Goal: Information Seeking & Learning: Learn about a topic

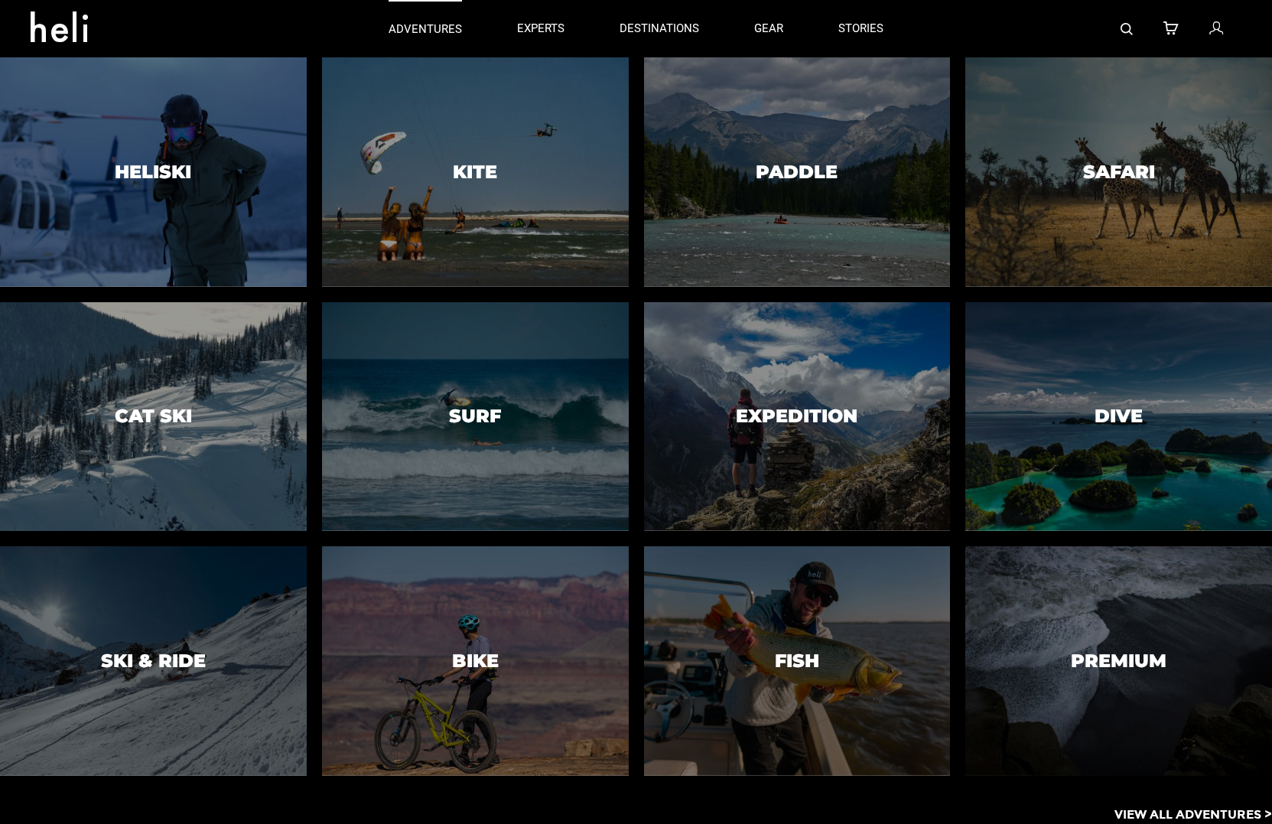
click at [421, 34] on p "adventures" at bounding box center [425, 29] width 73 height 16
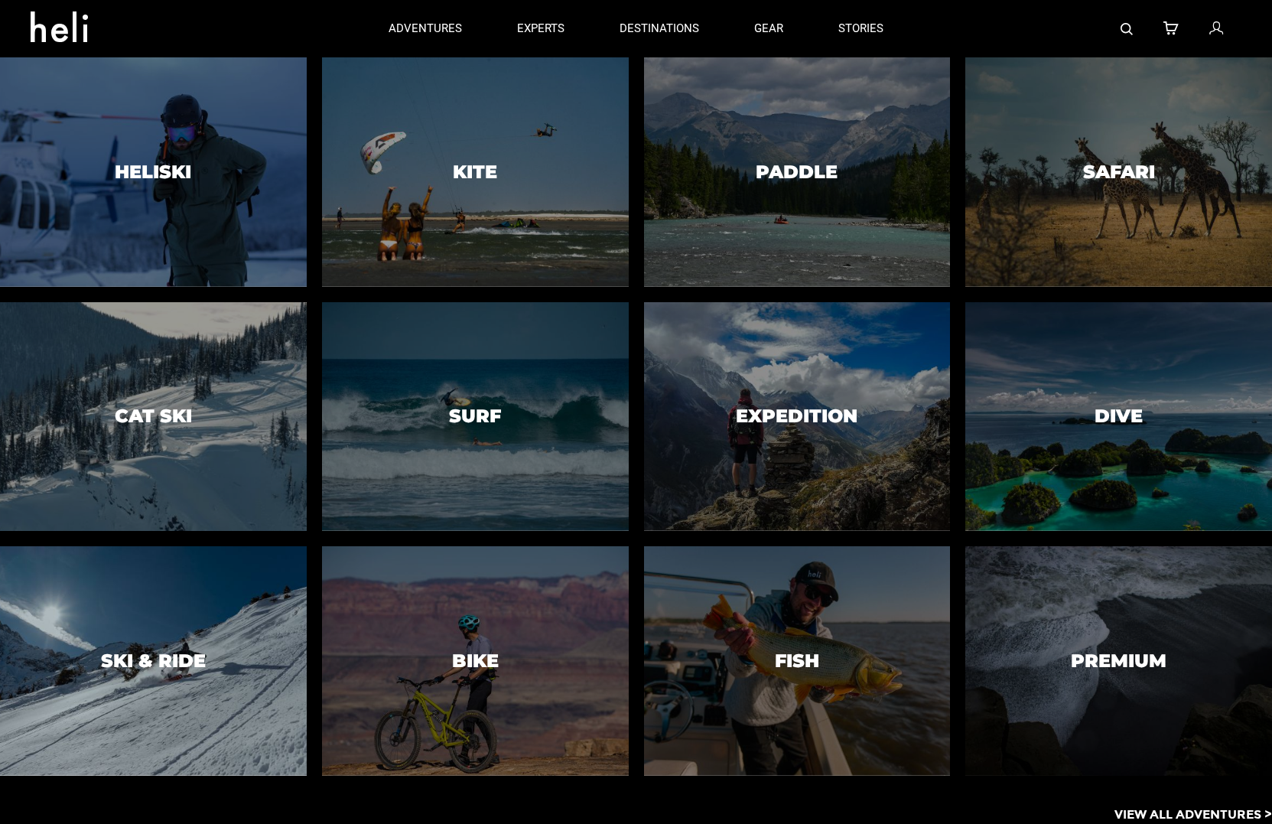
click at [130, 711] on div at bounding box center [153, 661] width 313 height 234
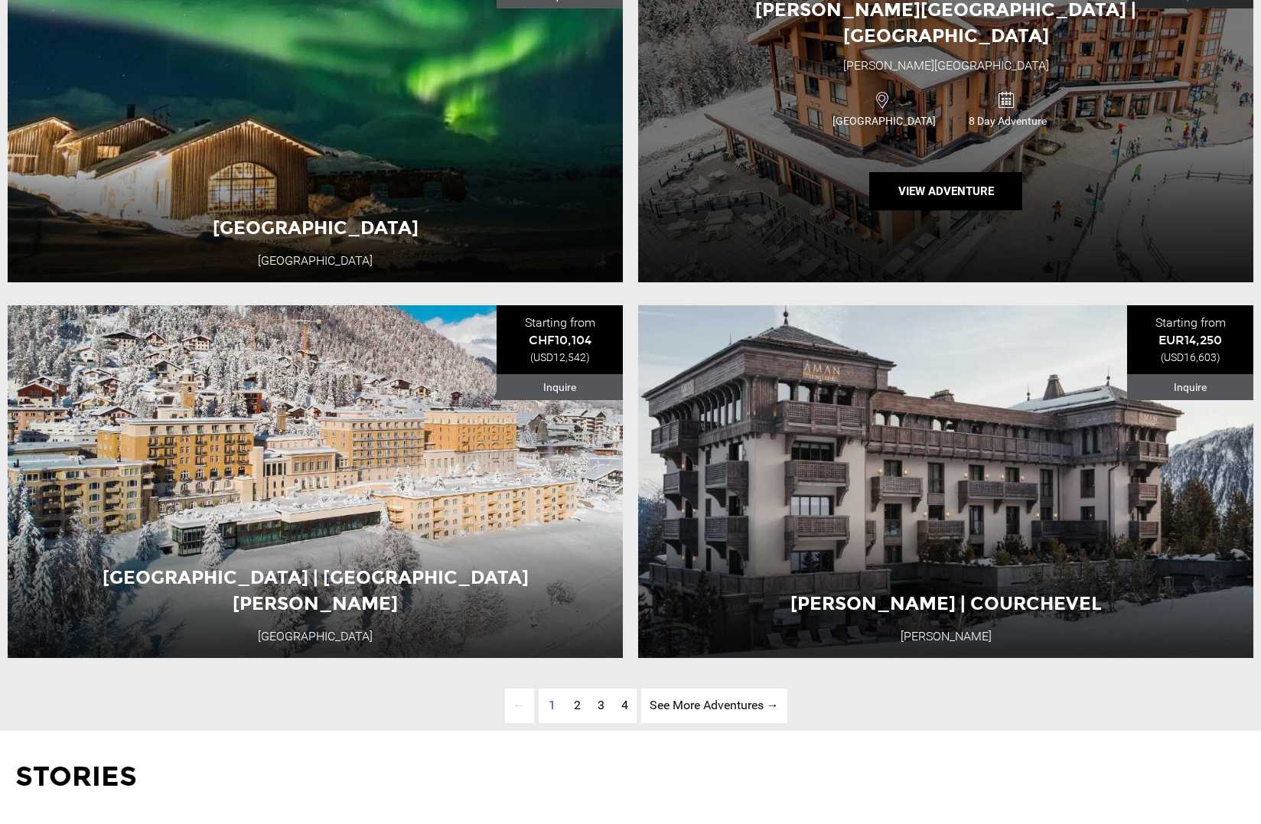
scroll to position [4589, 0]
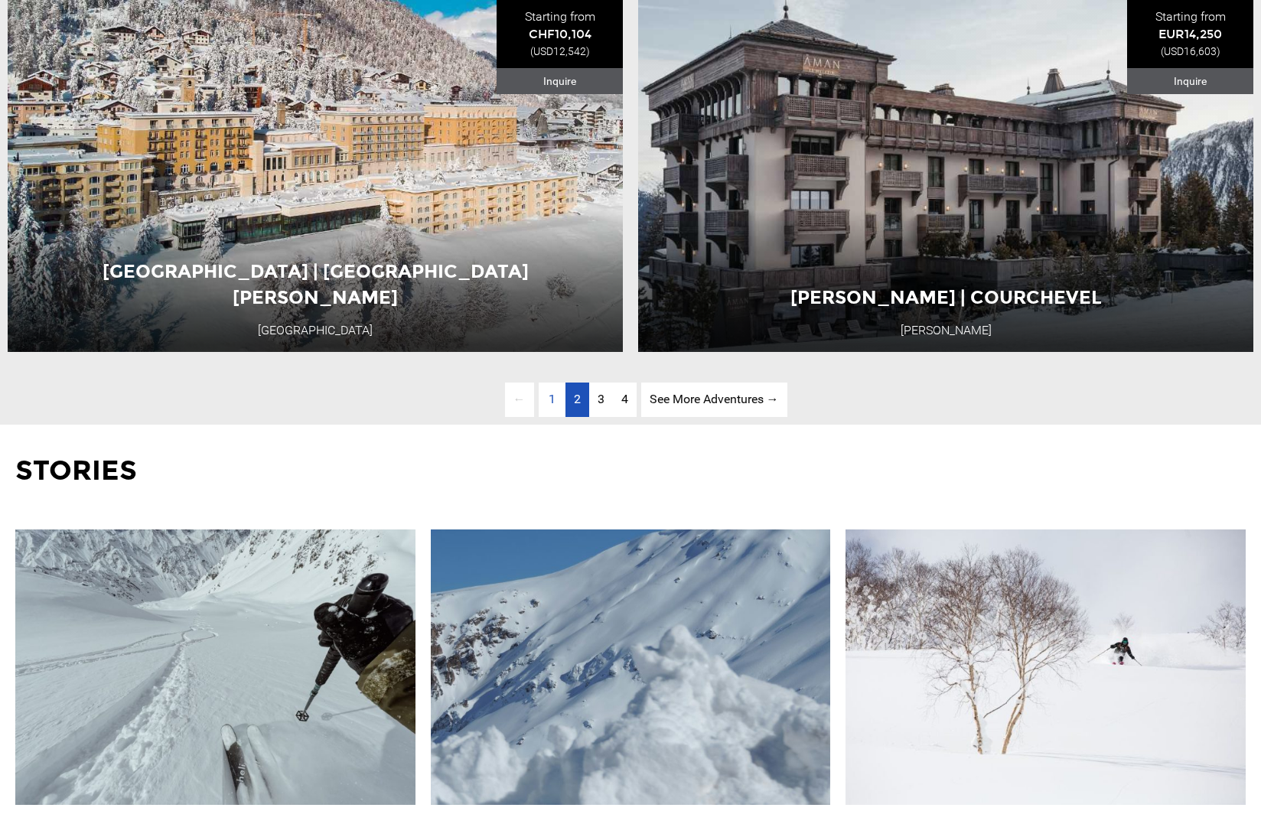
click at [574, 406] on span "2" at bounding box center [577, 399] width 7 height 15
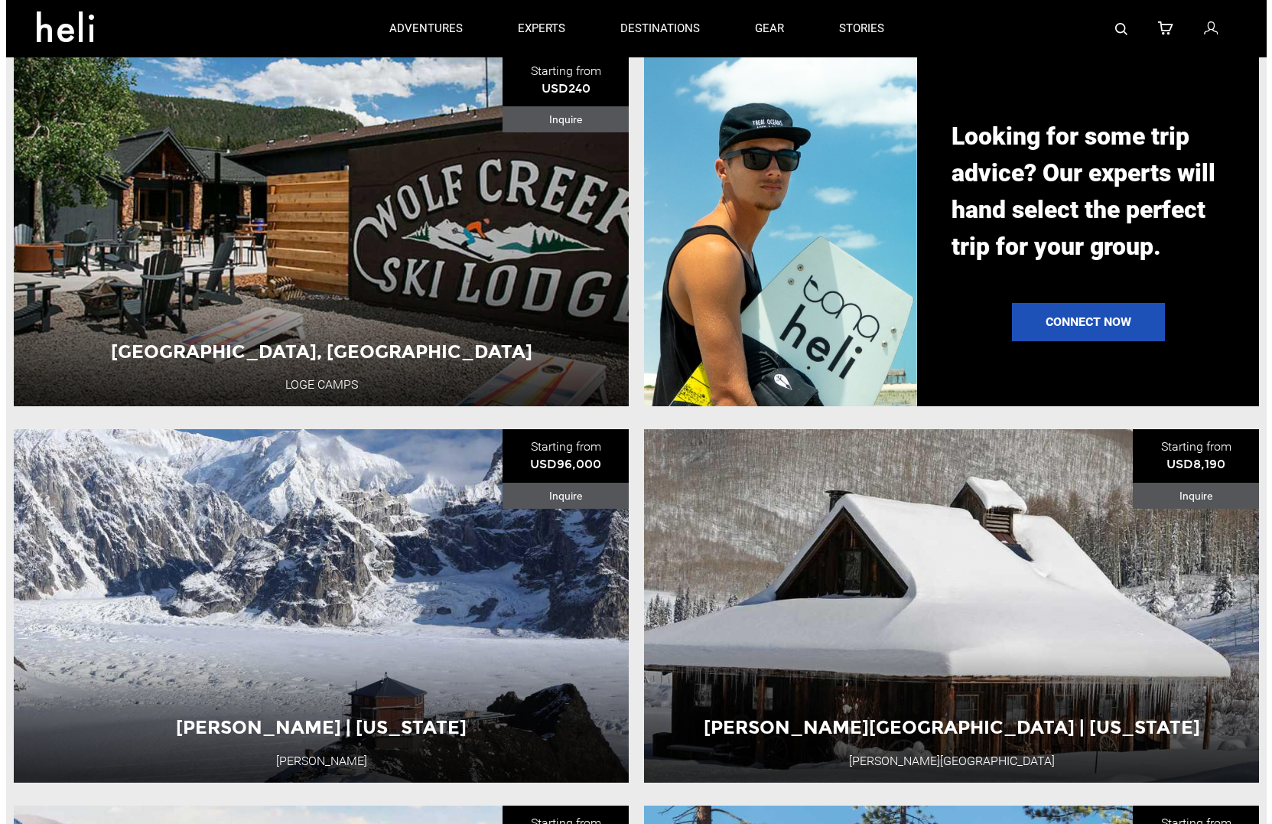
scroll to position [1521, 0]
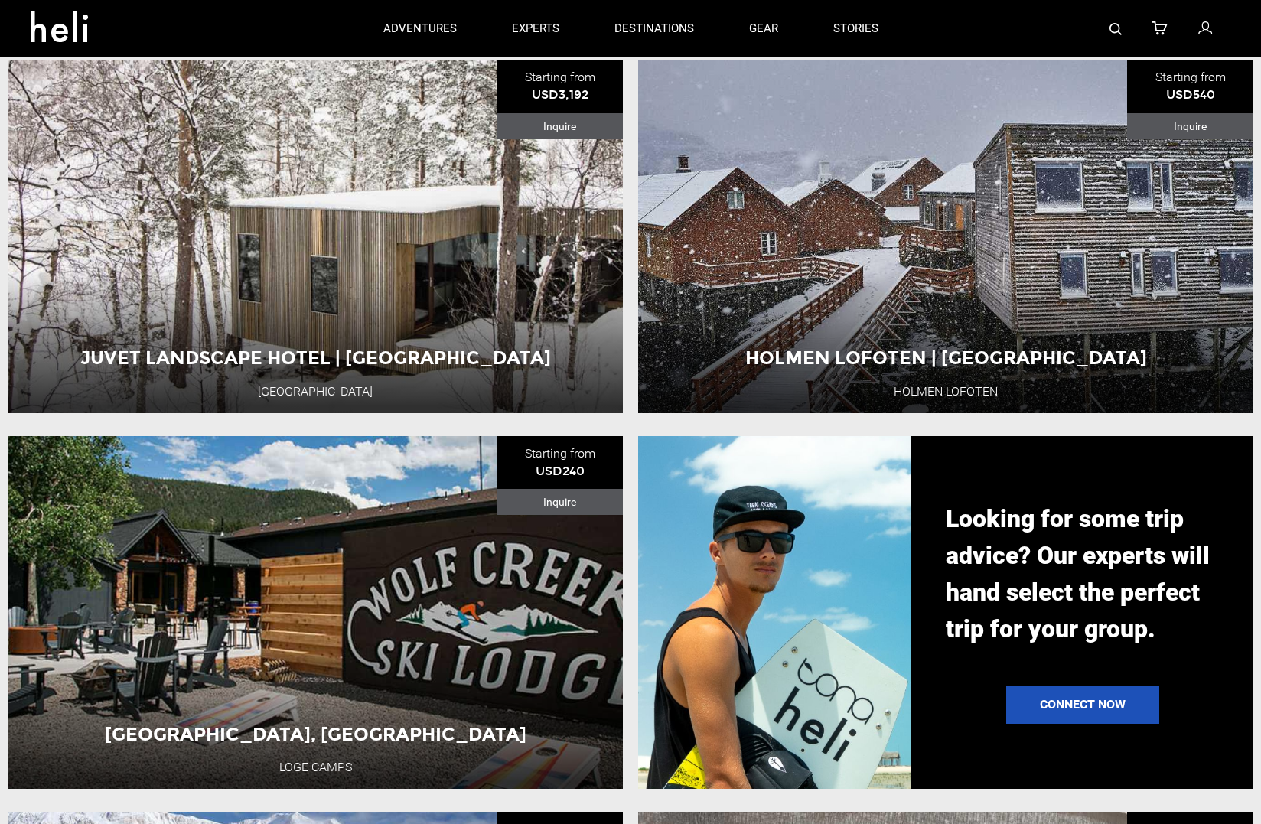
click at [1120, 31] on img at bounding box center [1115, 29] width 12 height 12
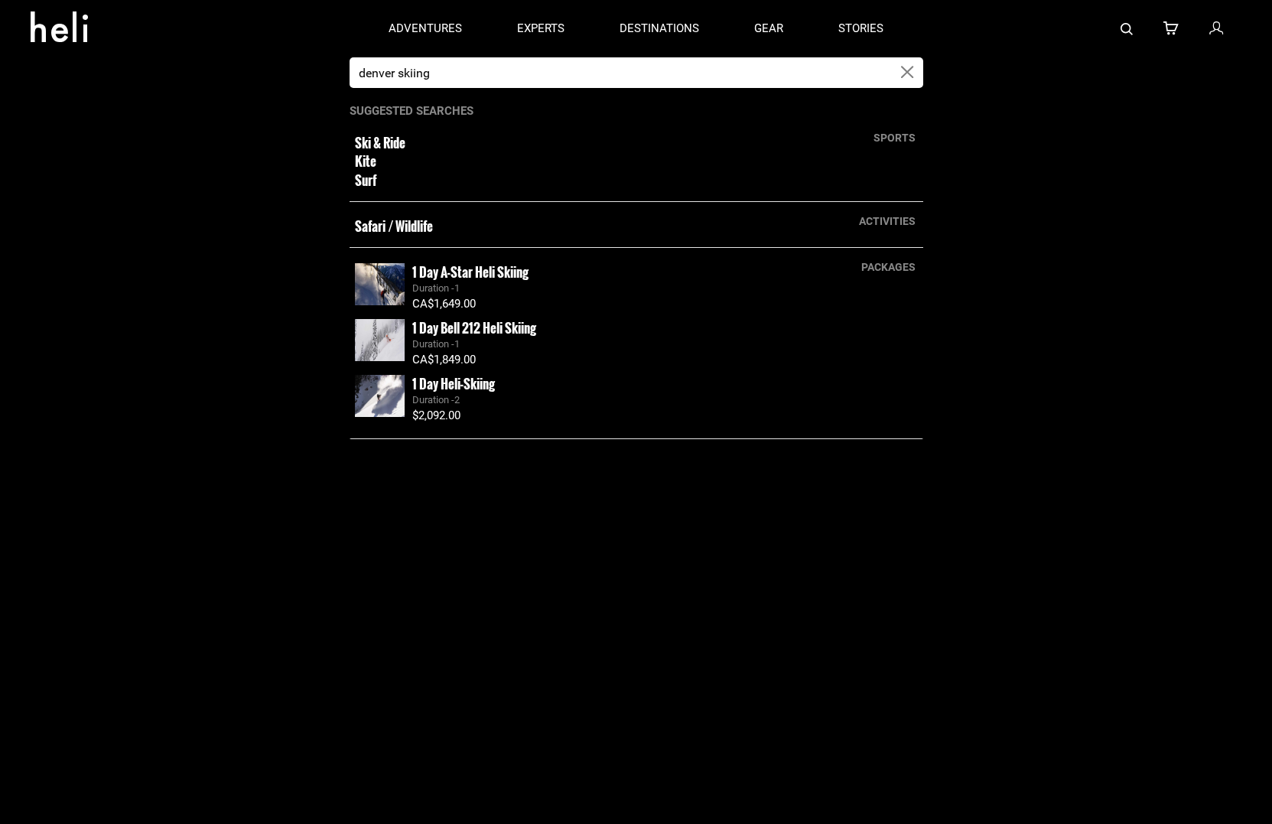
type input "denver skiing"
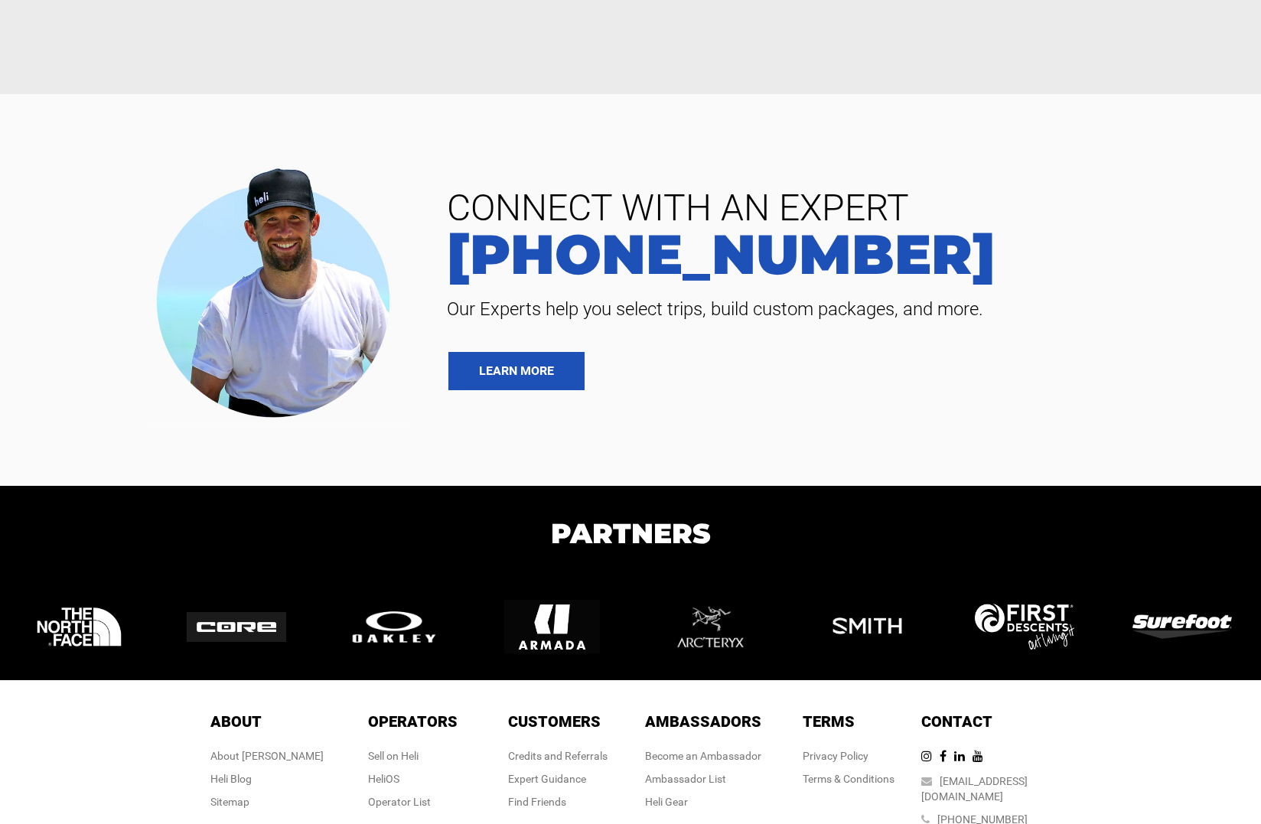
scroll to position [528, 0]
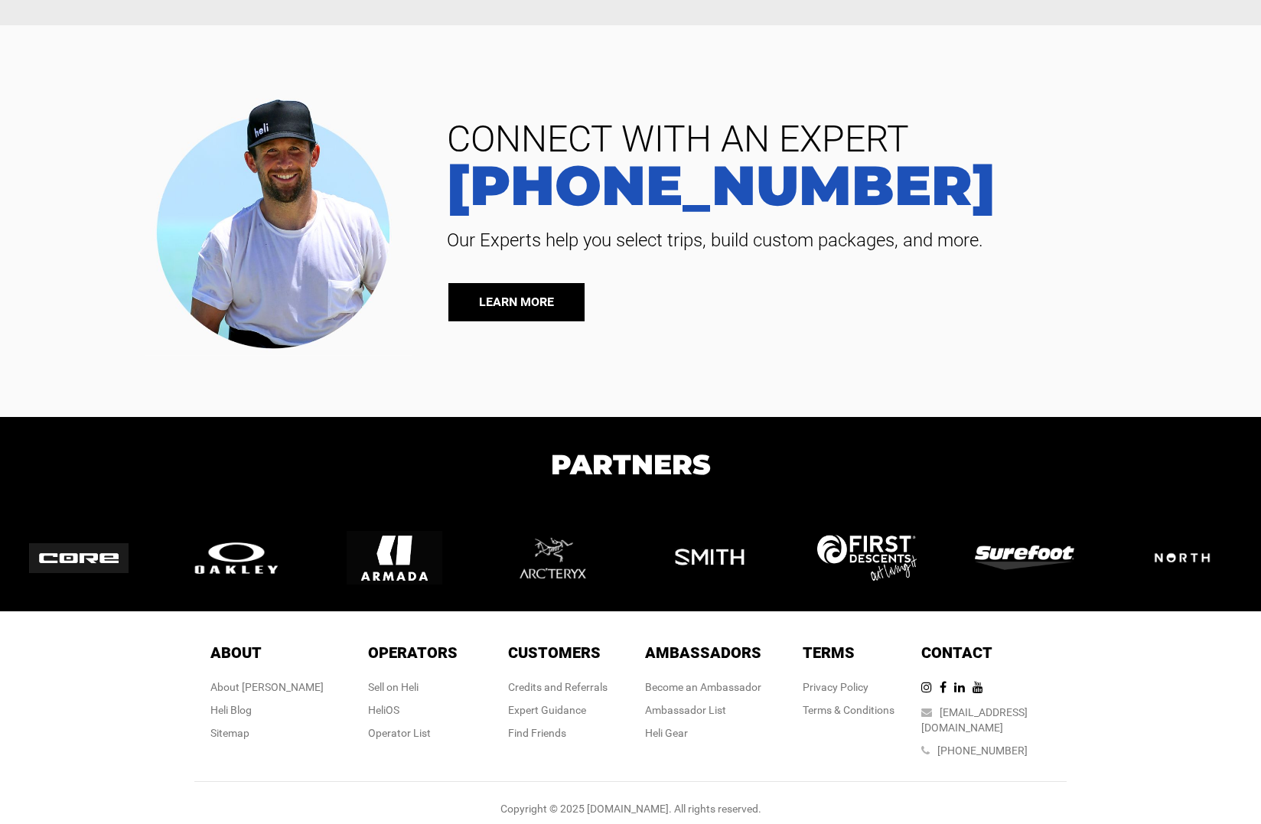
click at [519, 303] on link "LEARN MORE" at bounding box center [516, 302] width 136 height 38
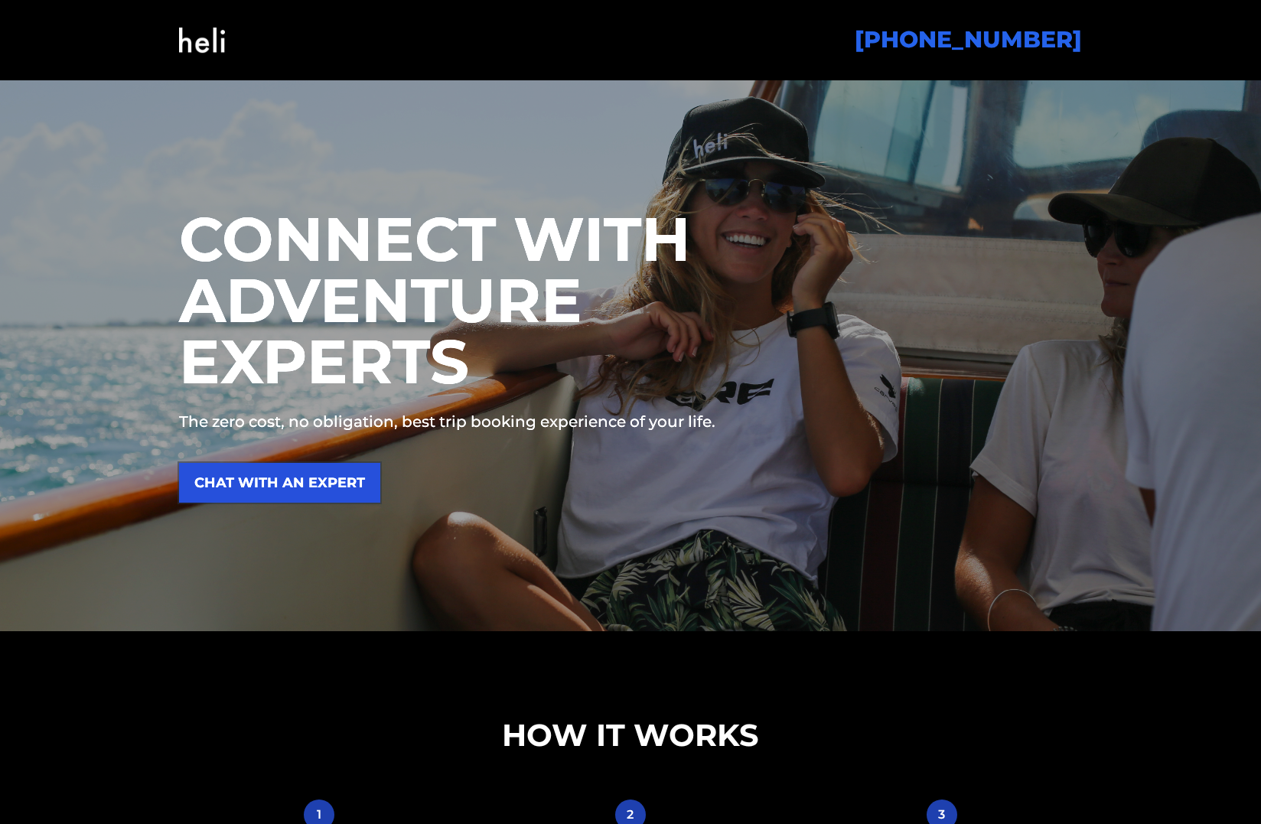
click at [324, 477] on link "CHAT WITH AN EXPERT" at bounding box center [279, 483] width 201 height 40
click at [318, 494] on link "CHAT WITH AN EXPERT" at bounding box center [279, 483] width 201 height 40
